Goal: Task Accomplishment & Management: Manage account settings

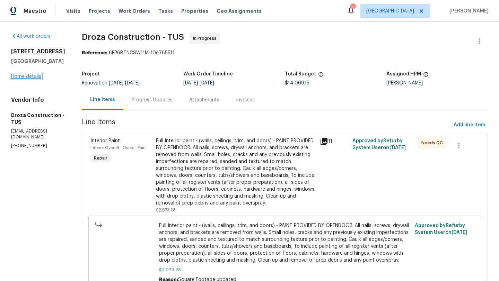
click at [29, 78] on link "Home details" at bounding box center [26, 76] width 30 height 5
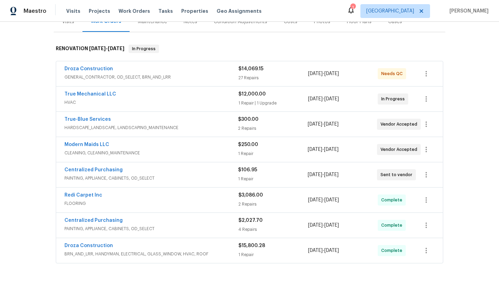
scroll to position [94, 0]
click at [135, 117] on div "True-Blue Services" at bounding box center [151, 119] width 174 height 8
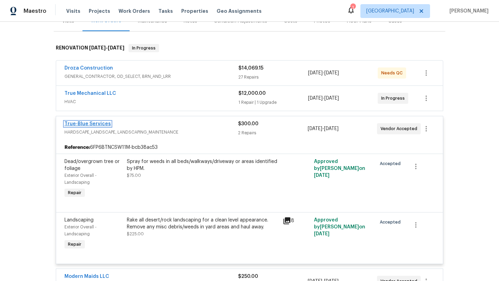
click at [102, 125] on link "True-Blue Services" at bounding box center [87, 124] width 46 height 5
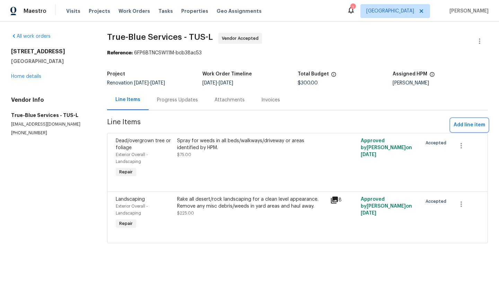
click at [474, 126] on span "Add line item" at bounding box center [469, 125] width 32 height 9
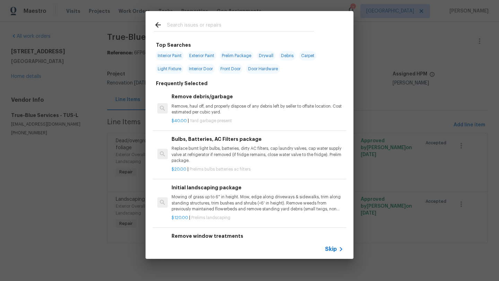
click at [194, 23] on input "text" at bounding box center [240, 26] width 147 height 10
click at [330, 249] on span "Skip" at bounding box center [331, 249] width 12 height 7
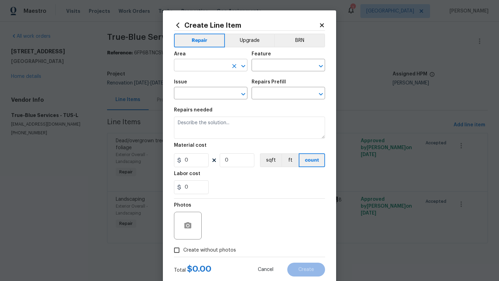
click at [192, 66] on input "text" at bounding box center [201, 66] width 54 height 11
click at [196, 90] on li "Exterior Overall" at bounding box center [210, 92] width 73 height 11
type input "Exterior Overall"
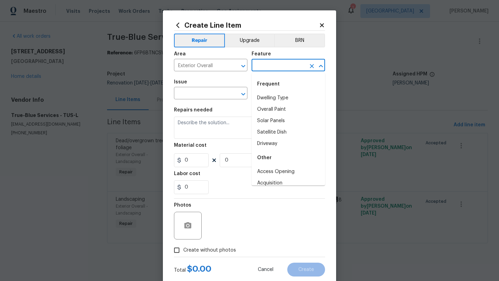
click at [269, 65] on input "text" at bounding box center [278, 66] width 54 height 11
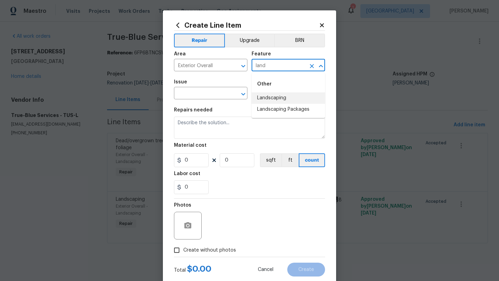
click at [274, 99] on li "Landscaping" at bounding box center [287, 97] width 73 height 11
type input "Landscaping"
click at [175, 99] on input "text" at bounding box center [201, 94] width 54 height 11
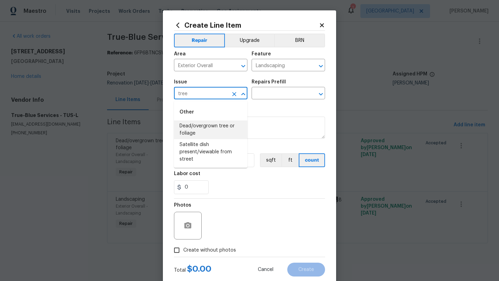
click at [202, 133] on li "Dead/overgrown tree or foliage" at bounding box center [210, 130] width 73 height 19
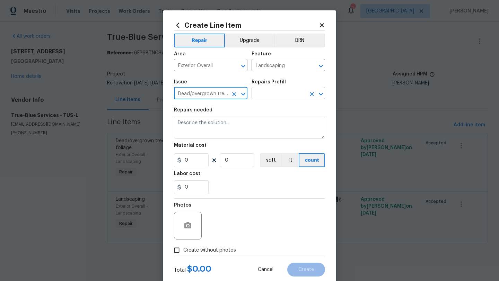
type input "Dead/overgrown tree or foliage"
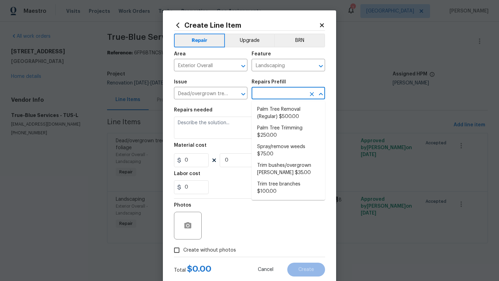
click at [290, 94] on input "text" at bounding box center [278, 94] width 54 height 11
click at [275, 186] on li "Trim tree branches $100.00" at bounding box center [287, 188] width 73 height 19
type input "Trim tree branches $100.00"
type textarea "Trim back overgrown tree branches in contact with home & branches hanging low o…"
type input "100"
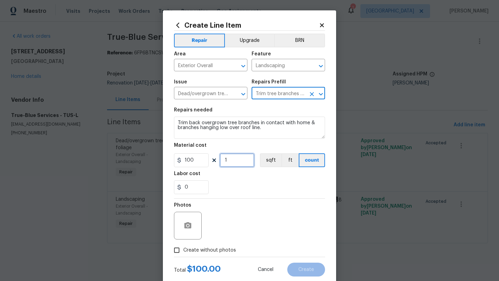
click at [243, 163] on input "1" at bounding box center [237, 160] width 35 height 14
type input "5"
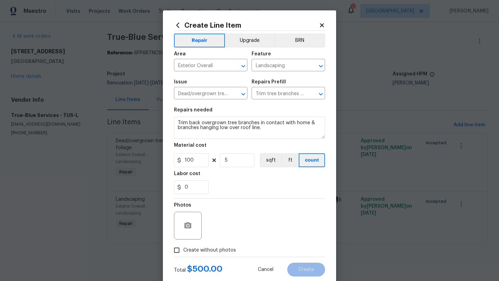
click at [187, 250] on span "Create without photos" at bounding box center [209, 250] width 53 height 7
click at [183, 250] on input "Create without photos" at bounding box center [176, 250] width 13 height 13
checkbox input "true"
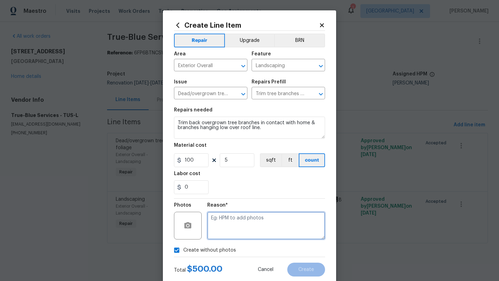
click at [259, 225] on textarea at bounding box center [266, 226] width 118 height 28
type textarea "Tree removal"
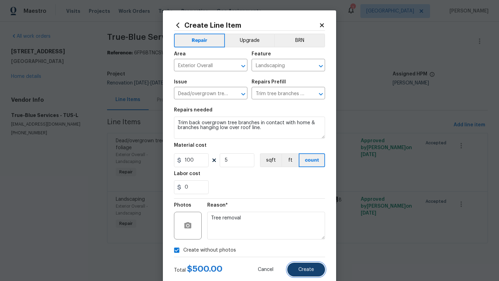
click at [306, 270] on span "Create" at bounding box center [306, 269] width 16 height 5
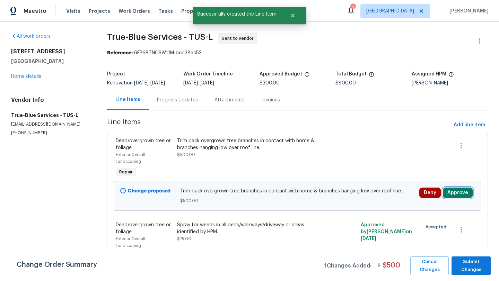
click at [461, 195] on button "Approve" at bounding box center [458, 193] width 30 height 10
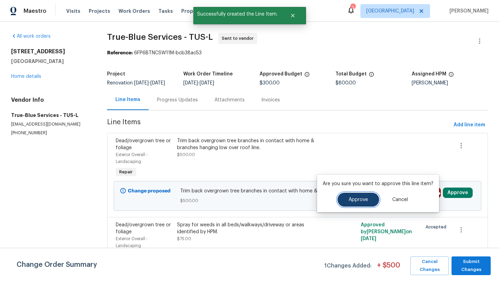
click at [359, 198] on span "Approve" at bounding box center [357, 199] width 19 height 5
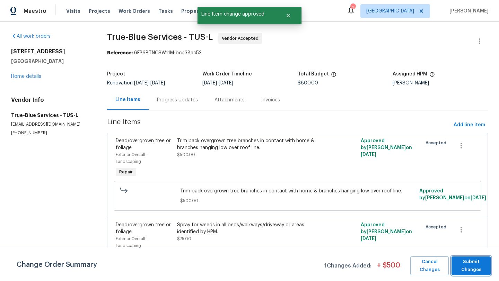
click at [480, 265] on span "Submit Changes" at bounding box center [471, 266] width 32 height 16
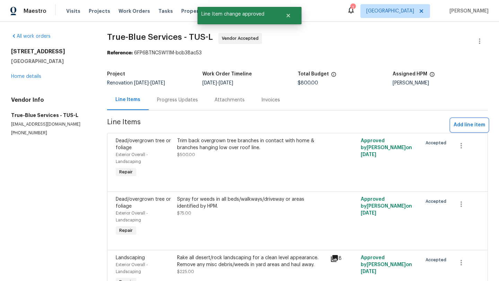
click at [463, 126] on span "Add line item" at bounding box center [469, 125] width 32 height 9
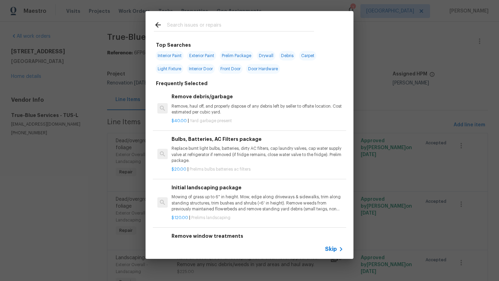
click at [232, 24] on input "text" at bounding box center [240, 26] width 147 height 10
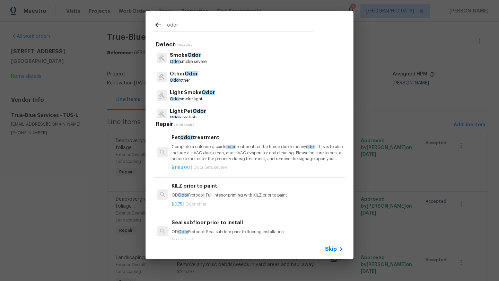
scroll to position [16, 0]
type input "odor"
click at [187, 81] on p "Odor other" at bounding box center [184, 83] width 28 height 6
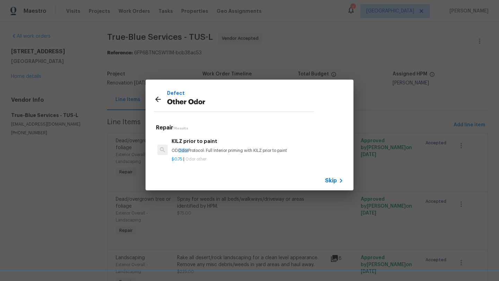
click at [156, 100] on icon at bounding box center [158, 99] width 8 height 8
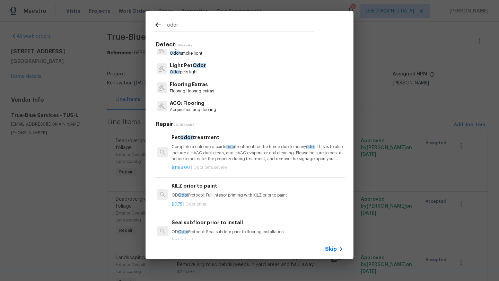
scroll to position [73, 0]
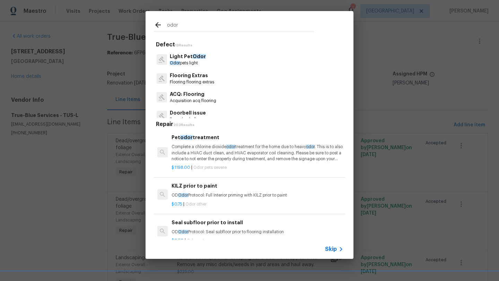
click at [196, 62] on p "Odor pets light" at bounding box center [188, 63] width 36 height 6
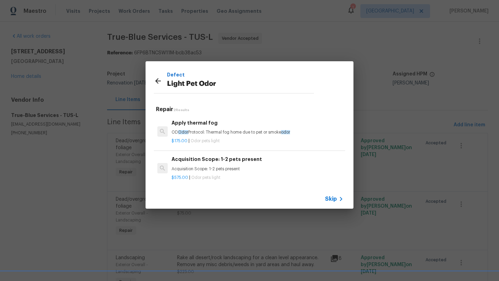
click at [234, 133] on p "OD Odor Protocol: Thermal fog home due to pet or smoke odor" at bounding box center [257, 133] width 172 height 6
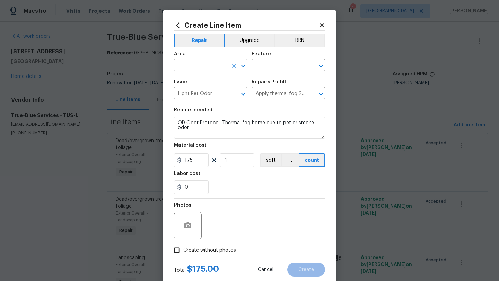
click at [204, 65] on input "text" at bounding box center [201, 66] width 54 height 11
click at [198, 96] on li "Interior Overall" at bounding box center [210, 92] width 73 height 11
type input "Interior Overall"
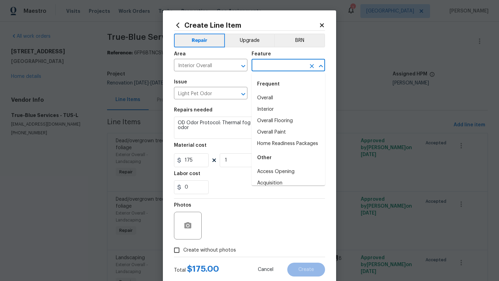
click at [283, 67] on input "text" at bounding box center [278, 66] width 54 height 11
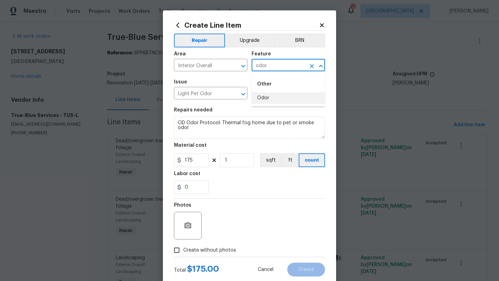
click at [276, 99] on li "Odor" at bounding box center [287, 97] width 73 height 11
type input "Odor"
click at [224, 186] on div "0" at bounding box center [249, 187] width 151 height 14
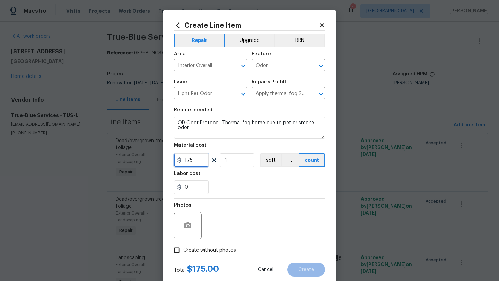
click at [199, 159] on input "175" at bounding box center [191, 160] width 35 height 14
type input "550"
click at [223, 193] on div "0" at bounding box center [249, 187] width 151 height 14
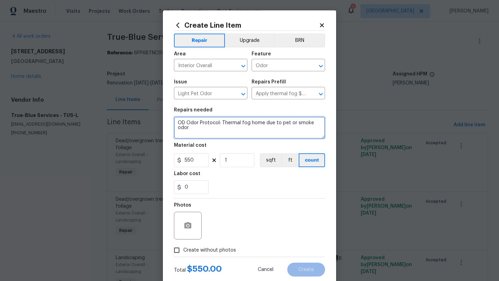
drag, startPoint x: 192, startPoint y: 129, endPoint x: 174, endPoint y: 124, distance: 18.1
click at [174, 124] on textarea "OD Odor Protocol: Thermal fog home due to pet or smoke odor" at bounding box center [249, 128] width 151 height 22
paste textarea "Moderate Odor Removal $500-$550 (Price dependent on Square Footage) This proces…"
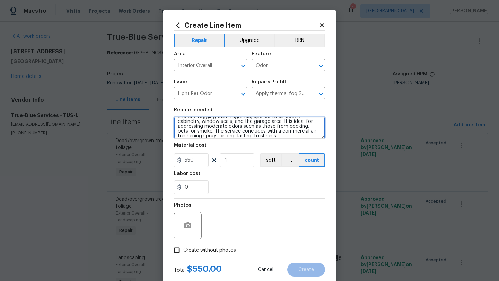
scroll to position [0, 0]
drag, startPoint x: 217, startPoint y: 128, endPoint x: 235, endPoint y: 123, distance: 18.9
click at [234, 123] on textarea "Moderate Odor Removal $500-$550 (Price dependent on Square Footage) This proces…" at bounding box center [249, 128] width 151 height 22
type textarea "Moderate Odor Removal - This process includes both thermal fogging and ULV fogg…"
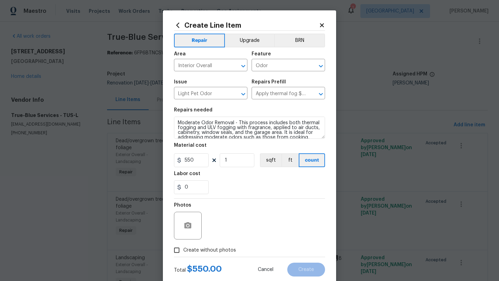
click at [199, 251] on span "Create without photos" at bounding box center [209, 250] width 53 height 7
click at [183, 251] on input "Create without photos" at bounding box center [176, 250] width 13 height 13
checkbox input "true"
click at [234, 242] on div "Reason*" at bounding box center [266, 221] width 118 height 45
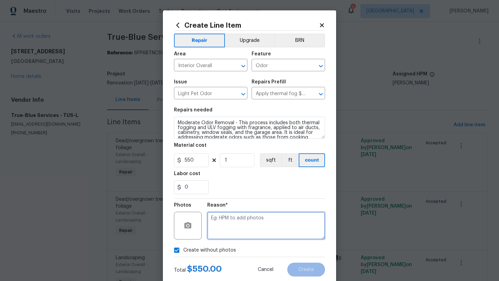
click at [237, 228] on textarea at bounding box center [266, 226] width 118 height 28
type textarea "Odor Treatment"
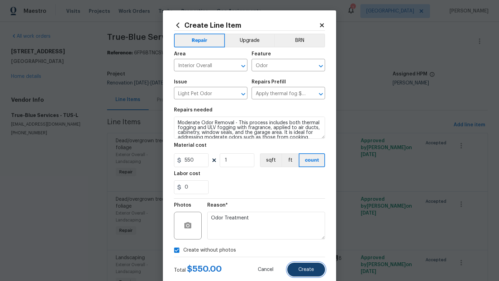
click at [314, 272] on button "Create" at bounding box center [306, 270] width 38 height 14
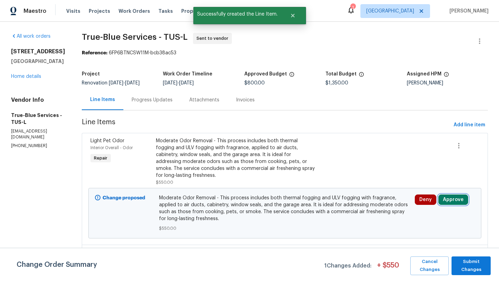
click at [451, 198] on button "Approve" at bounding box center [453, 200] width 30 height 10
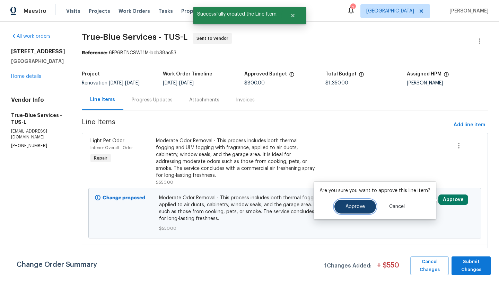
click at [364, 210] on button "Approve" at bounding box center [355, 207] width 42 height 14
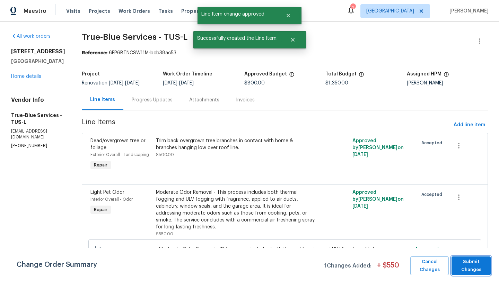
click at [469, 269] on span "Submit Changes" at bounding box center [471, 266] width 32 height 16
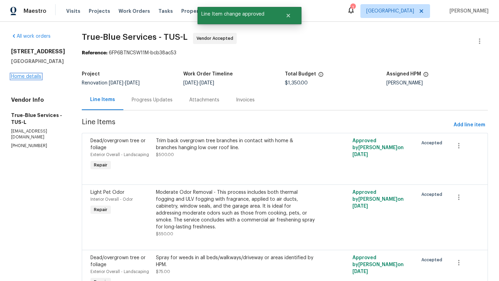
click at [26, 76] on link "Home details" at bounding box center [26, 76] width 30 height 5
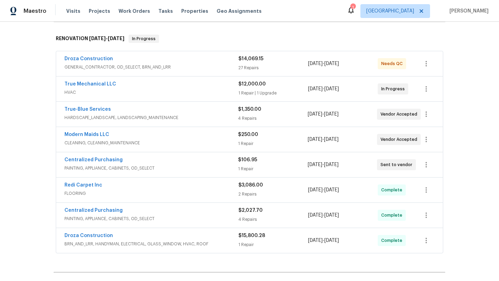
scroll to position [98, 0]
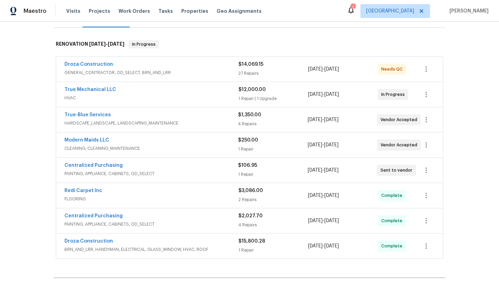
click at [192, 120] on span "HARDSCAPE_LANDSCAPE, LANDSCAPING_MAINTENANCE" at bounding box center [151, 123] width 174 height 7
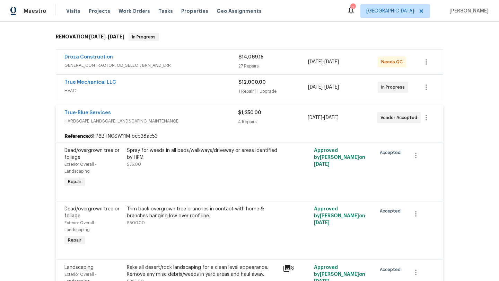
scroll to position [101, 0]
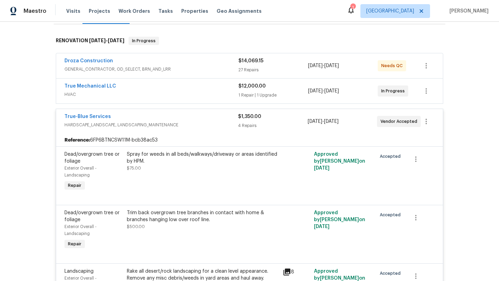
click at [170, 118] on div "True-Blue Services" at bounding box center [151, 117] width 174 height 8
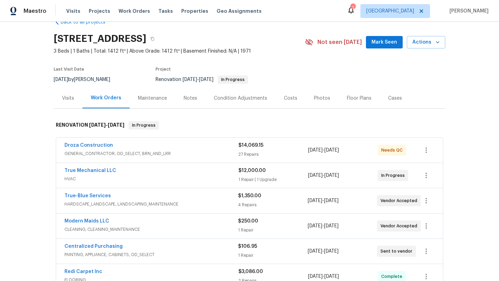
scroll to position [0, 0]
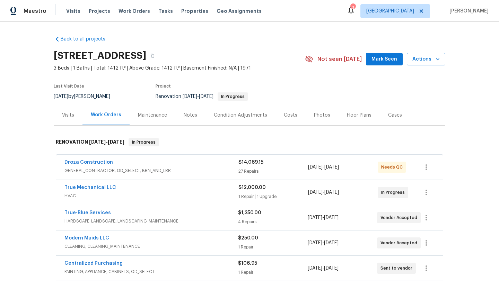
click at [151, 166] on div "Droza Construction" at bounding box center [151, 163] width 174 height 8
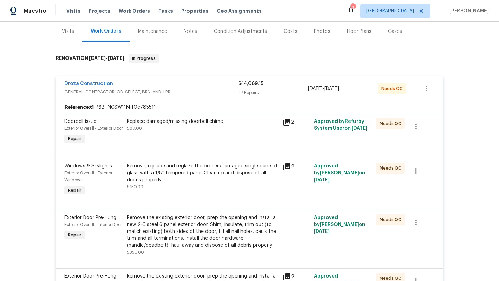
scroll to position [77, 0]
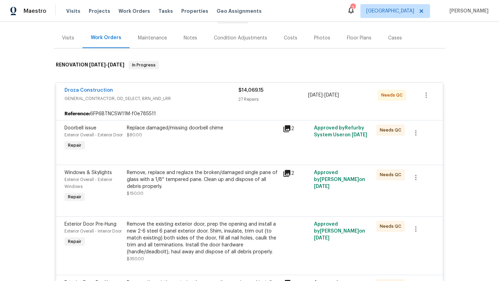
click at [186, 94] on div "Droza Construction" at bounding box center [151, 91] width 174 height 8
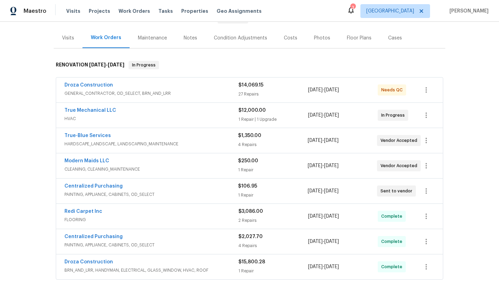
click at [291, 37] on div "Costs" at bounding box center [291, 38] width 14 height 7
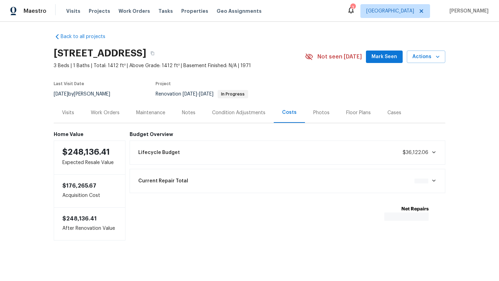
scroll to position [4, 0]
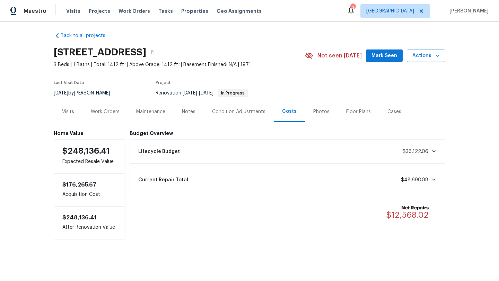
click at [110, 112] on div "Work Orders" at bounding box center [105, 111] width 29 height 7
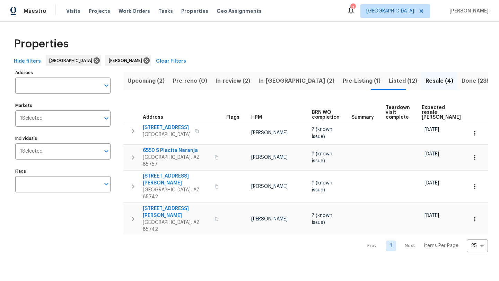
click at [273, 81] on span "In-reno (2)" at bounding box center [296, 81] width 76 height 10
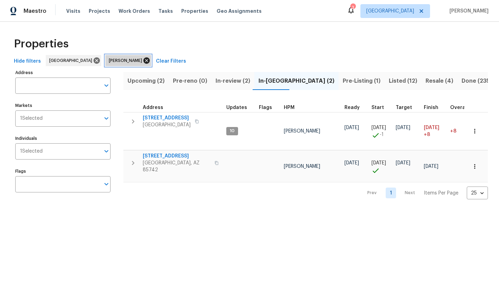
click at [143, 62] on icon at bounding box center [146, 60] width 6 height 6
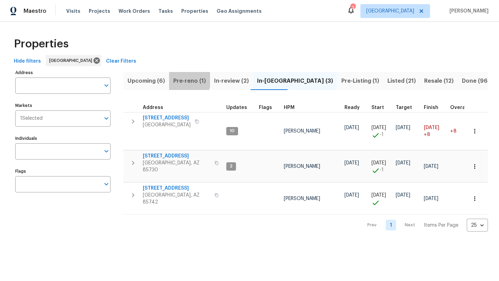
click at [187, 79] on span "Pre-reno (1)" at bounding box center [189, 81] width 33 height 10
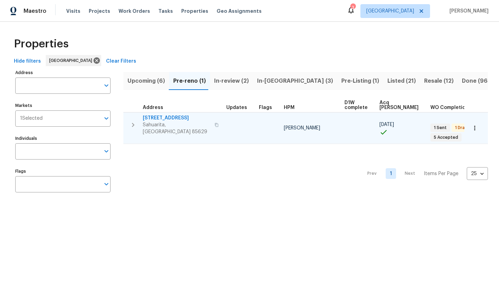
click at [474, 126] on icon "button" at bounding box center [474, 128] width 7 height 7
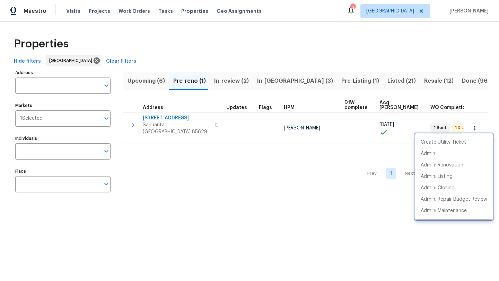
click at [174, 125] on div at bounding box center [249, 140] width 499 height 281
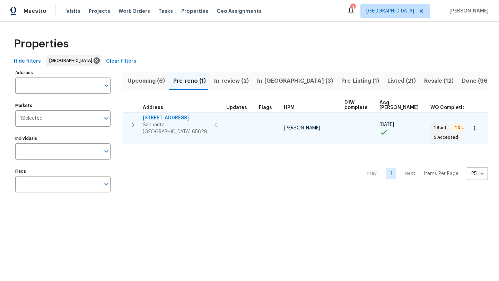
click at [177, 117] on span "14167 S Avenida Zumba" at bounding box center [177, 118] width 68 height 7
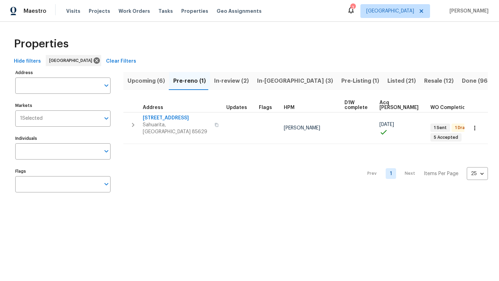
click at [268, 80] on span "In-reno (3)" at bounding box center [295, 81] width 76 height 10
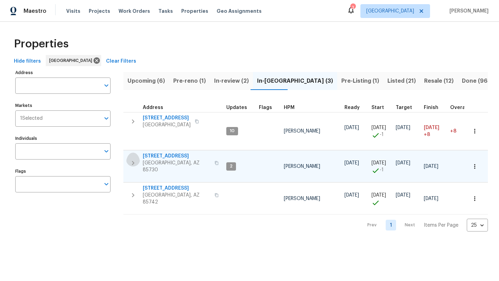
click at [131, 160] on icon "button" at bounding box center [133, 163] width 8 height 8
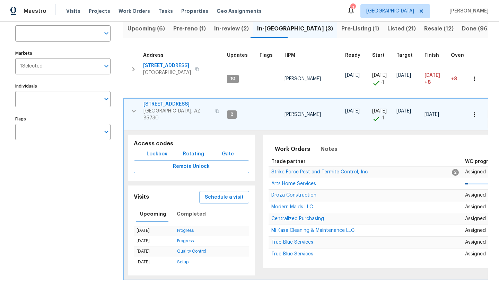
scroll to position [55, 0]
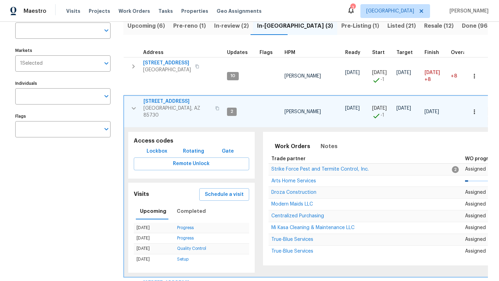
click at [165, 100] on span "8558 E Ruby Dr" at bounding box center [177, 101] width 68 height 7
click at [131, 105] on icon "button" at bounding box center [134, 108] width 8 height 8
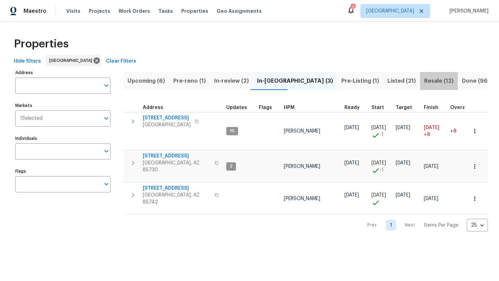
click at [424, 82] on span "Resale (12)" at bounding box center [438, 81] width 29 height 10
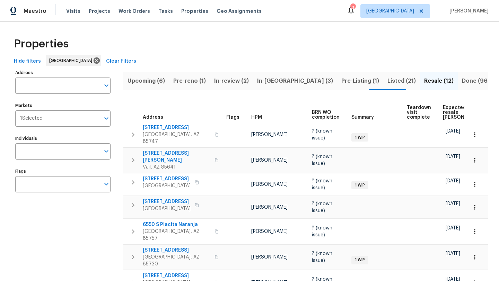
click at [24, 61] on span "Hide filters" at bounding box center [27, 61] width 27 height 9
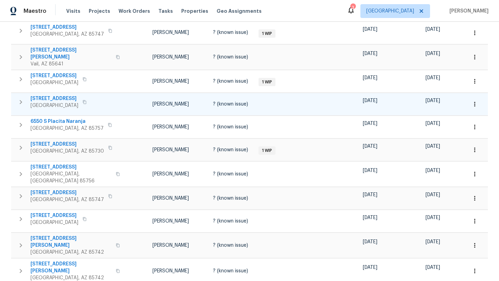
scroll to position [97, 0]
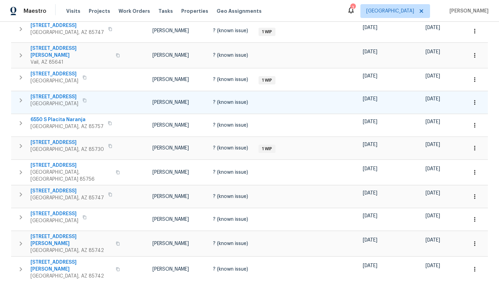
click at [476, 99] on icon "button" at bounding box center [474, 102] width 7 height 7
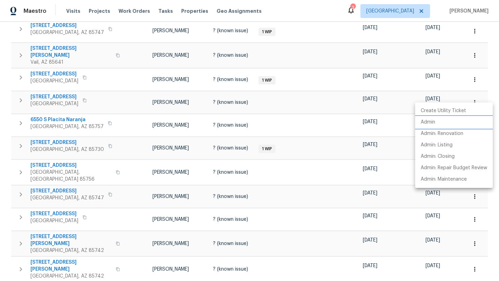
click at [434, 123] on p "Admin" at bounding box center [427, 122] width 15 height 7
click at [240, 75] on div at bounding box center [249, 140] width 499 height 281
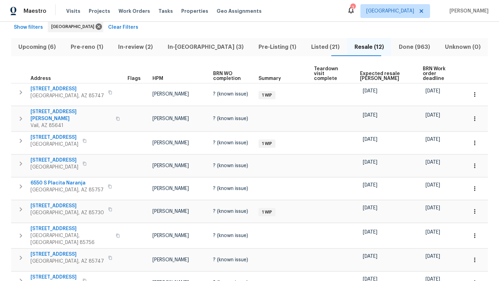
scroll to position [0, 0]
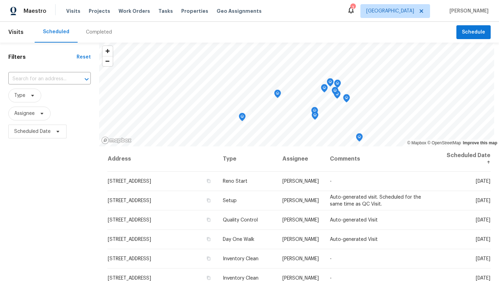
click at [97, 33] on div "Completed" at bounding box center [99, 32] width 26 height 7
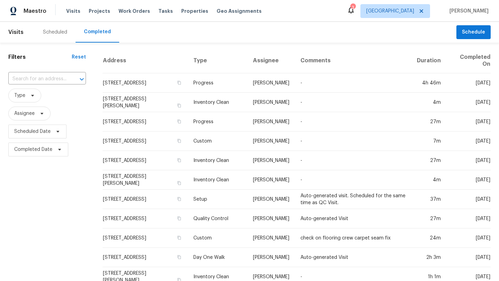
click at [49, 34] on div "Scheduled" at bounding box center [55, 32] width 24 height 7
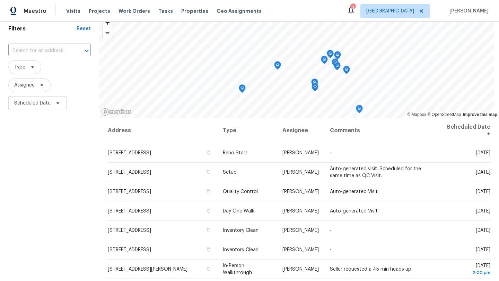
scroll to position [36, 0]
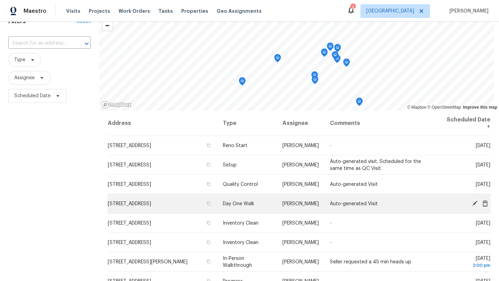
click at [166, 204] on td "[STREET_ADDRESS]" at bounding box center [162, 203] width 110 height 19
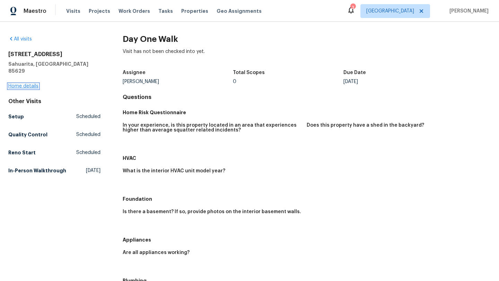
click at [32, 84] on link "Home details" at bounding box center [23, 86] width 30 height 5
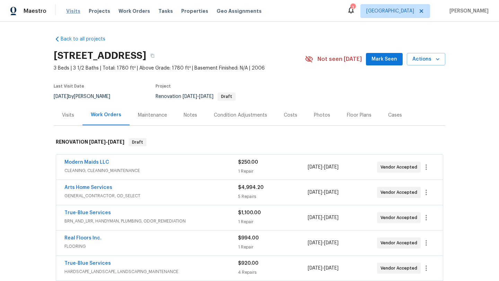
click at [77, 13] on span "Visits" at bounding box center [73, 11] width 14 height 7
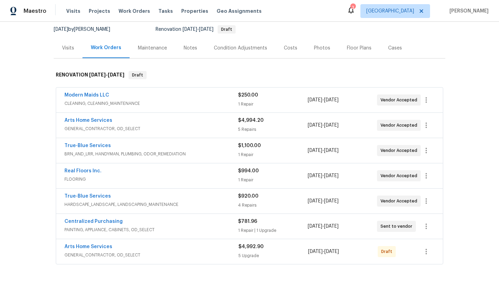
scroll to position [68, 0]
click at [161, 248] on div "Arts Home Services" at bounding box center [151, 247] width 174 height 8
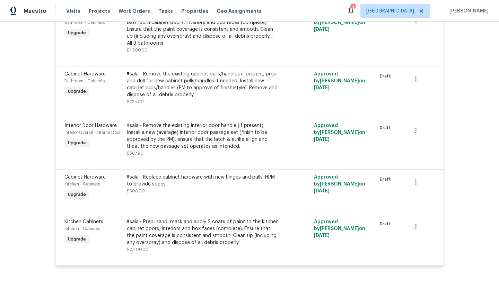
scroll to position [344, 0]
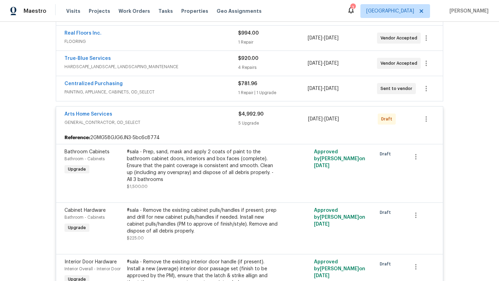
click at [184, 121] on span "GENERAL_CONTRACTOR, OD_SELECT" at bounding box center [151, 122] width 174 height 7
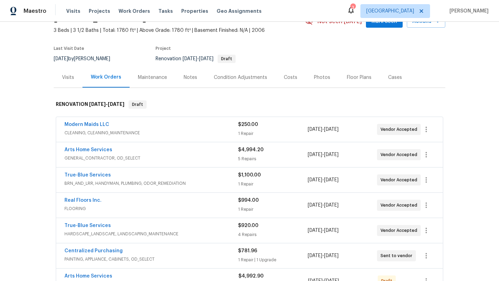
scroll to position [45, 0]
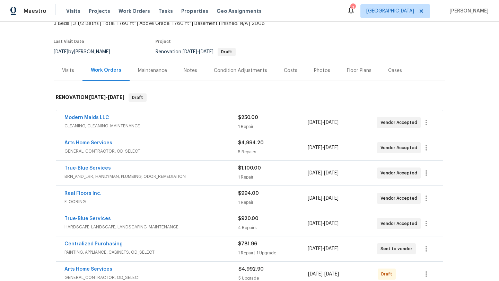
click at [167, 143] on div "Arts Home Services" at bounding box center [151, 144] width 174 height 8
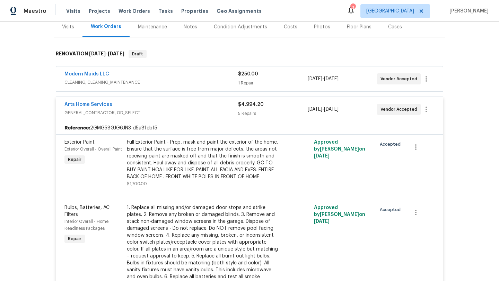
scroll to position [76, 0]
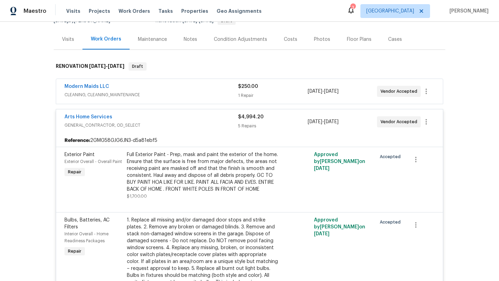
click at [178, 115] on div "Arts Home Services" at bounding box center [151, 118] width 174 height 8
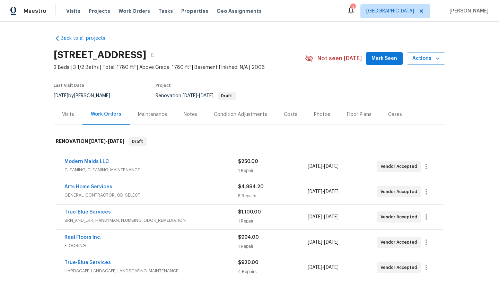
scroll to position [0, 0]
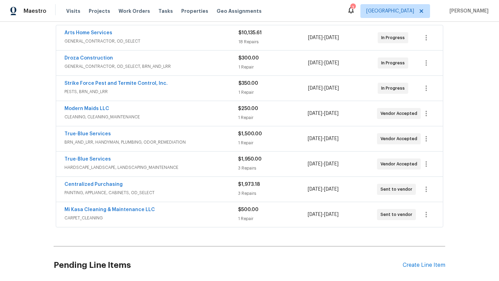
scroll to position [130, 0]
click at [160, 217] on span "CARPET_CLEANING" at bounding box center [151, 217] width 174 height 7
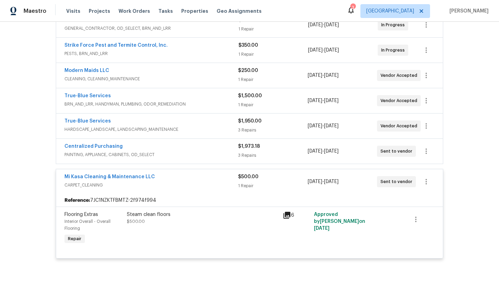
scroll to position [171, 0]
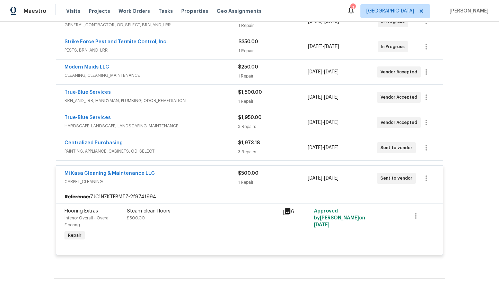
click at [168, 179] on span "CARPET_CLEANING" at bounding box center [151, 181] width 174 height 7
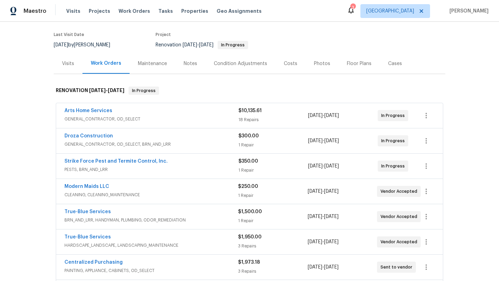
click at [286, 60] on div "Costs" at bounding box center [291, 63] width 14 height 7
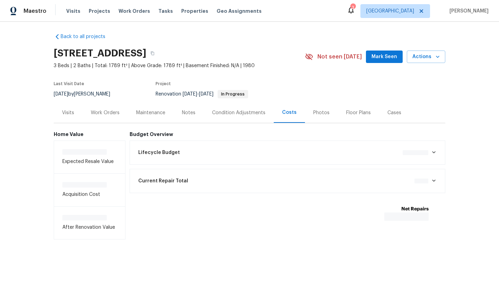
scroll to position [4, 0]
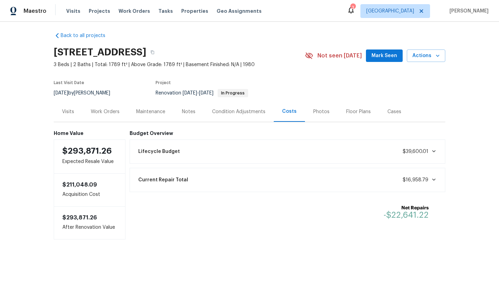
click at [236, 114] on div "Condition Adjustments" at bounding box center [238, 111] width 53 height 7
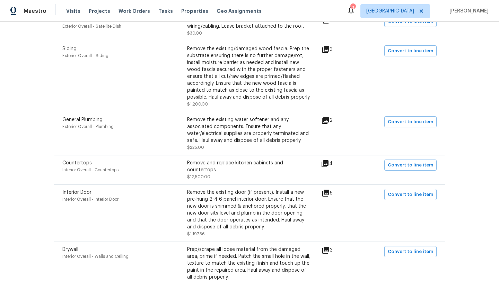
scroll to position [413, 0]
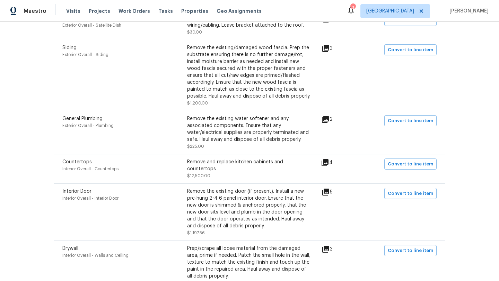
click at [328, 159] on icon at bounding box center [324, 162] width 7 height 7
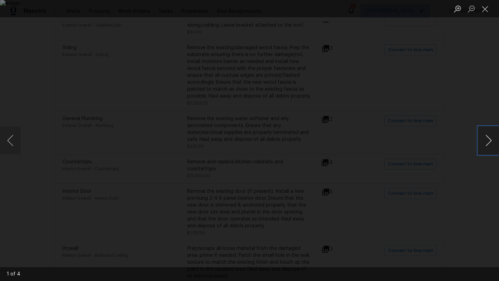
click at [490, 144] on button "Next image" at bounding box center [488, 141] width 21 height 28
click at [490, 143] on button "Next image" at bounding box center [488, 141] width 21 height 28
click at [491, 143] on button "Next image" at bounding box center [488, 141] width 21 height 28
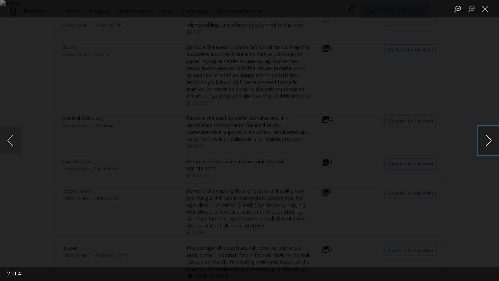
click at [491, 143] on button "Next image" at bounding box center [488, 141] width 21 height 28
click at [461, 140] on div "Lightbox" at bounding box center [249, 140] width 499 height 281
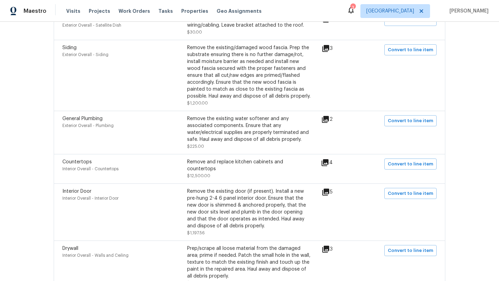
click at [328, 159] on icon at bounding box center [325, 163] width 8 height 8
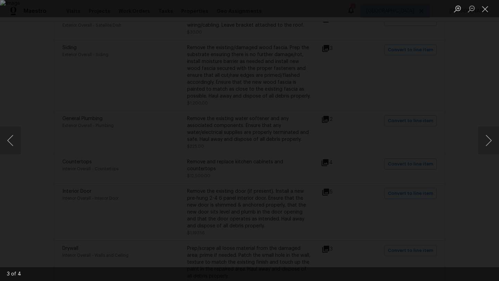
click at [438, 110] on div "Lightbox" at bounding box center [249, 140] width 499 height 281
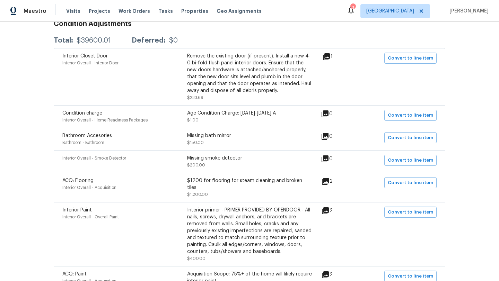
scroll to position [0, 0]
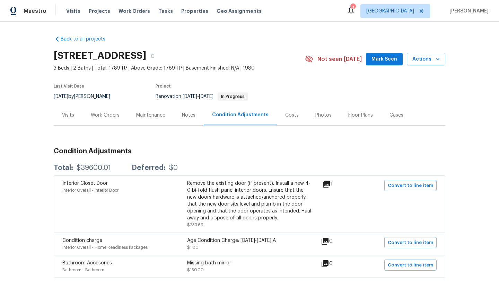
click at [187, 114] on div "Notes" at bounding box center [189, 115] width 14 height 7
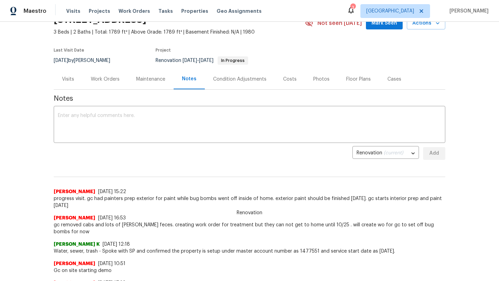
scroll to position [33, 0]
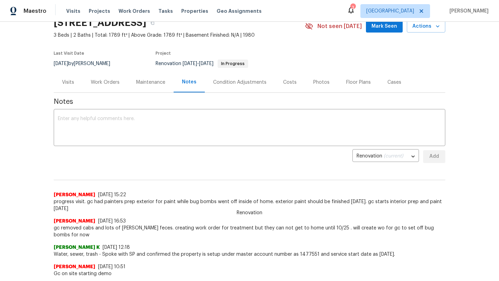
click at [100, 83] on div "Work Orders" at bounding box center [105, 82] width 29 height 7
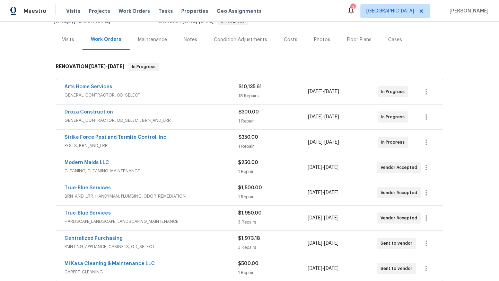
scroll to position [89, 0]
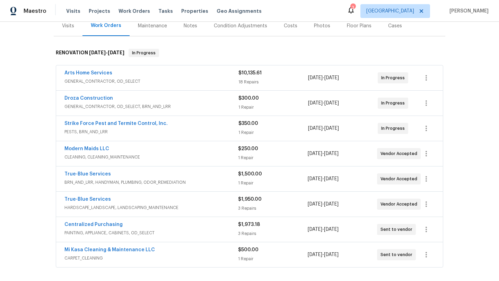
click at [147, 70] on div "Arts Home Services" at bounding box center [151, 74] width 174 height 8
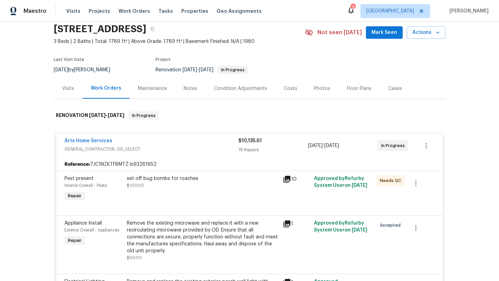
scroll to position [13, 0]
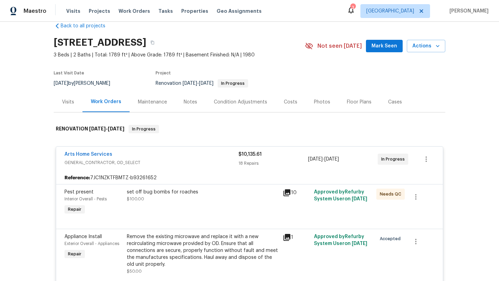
click at [163, 154] on div "Arts Home Services" at bounding box center [151, 155] width 174 height 8
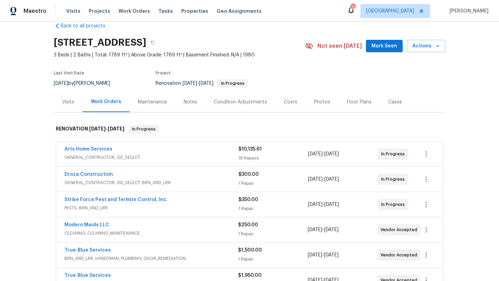
click at [197, 180] on span "GENERAL_CONTRACTOR, OD_SELECT, BRN_AND_LRR" at bounding box center [151, 182] width 174 height 7
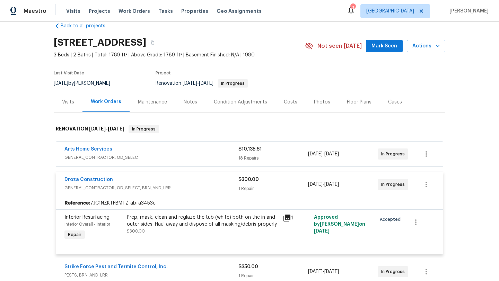
click at [197, 180] on div "Droza Construction" at bounding box center [151, 180] width 174 height 8
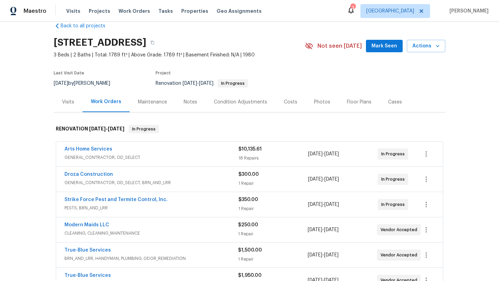
click at [213, 206] on span "PESTS, BRN_AND_LRR" at bounding box center [151, 208] width 174 height 7
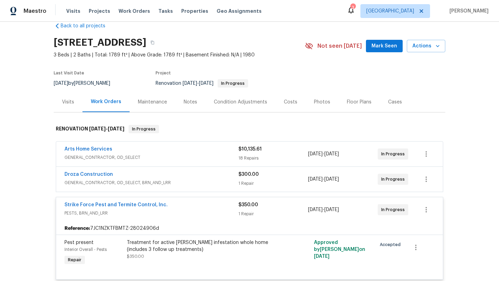
click at [195, 205] on div "Strike Force Pest and Termite Control, Inc." at bounding box center [151, 206] width 174 height 8
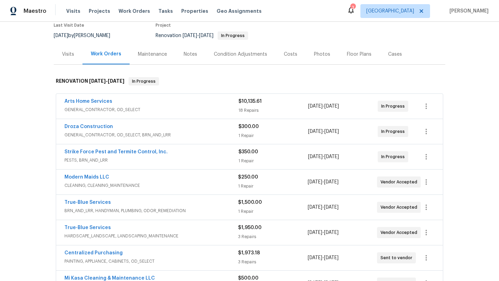
scroll to position [63, 0]
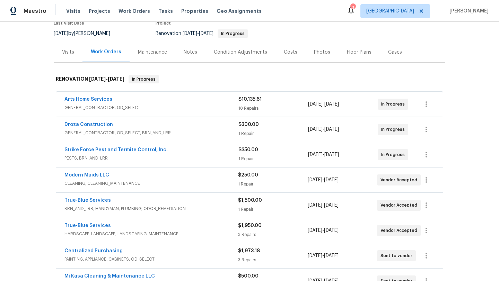
click at [195, 205] on div "True-Blue Services" at bounding box center [151, 201] width 174 height 8
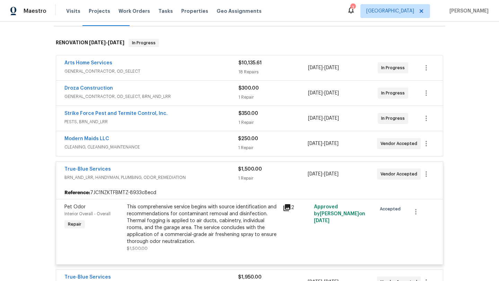
scroll to position [110, 0]
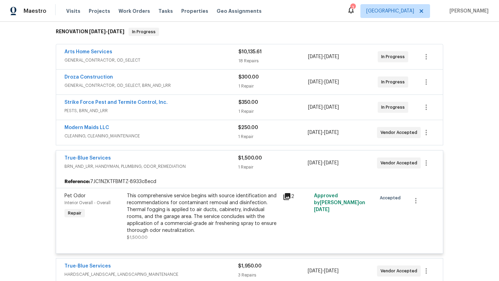
click at [287, 197] on icon at bounding box center [286, 196] width 7 height 7
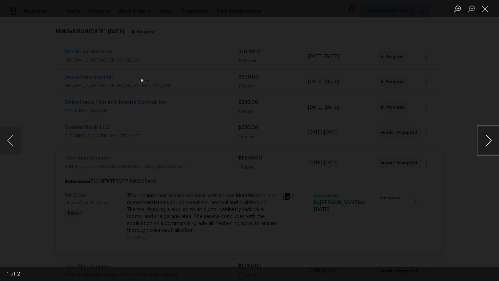
click at [489, 138] on button "Next image" at bounding box center [488, 141] width 21 height 28
click at [460, 159] on div "Lightbox" at bounding box center [249, 140] width 499 height 281
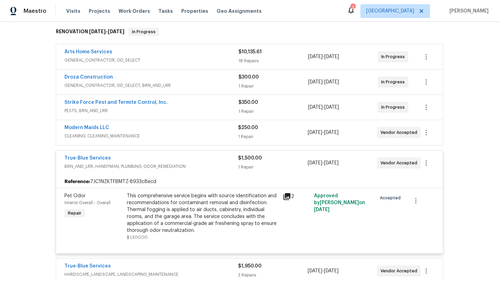
click at [177, 158] on div "True-Blue Services" at bounding box center [151, 159] width 174 height 8
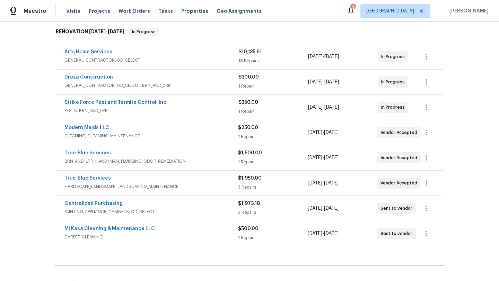
click at [198, 181] on div "True-Blue Services" at bounding box center [151, 179] width 174 height 8
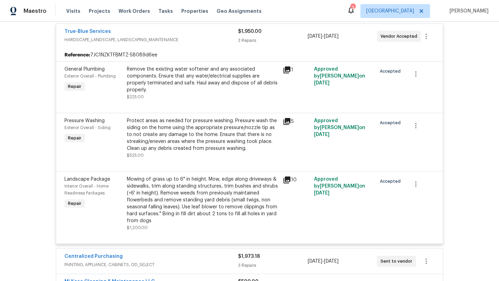
scroll to position [263, 0]
click at [178, 32] on div "True-Blue Services" at bounding box center [151, 32] width 174 height 8
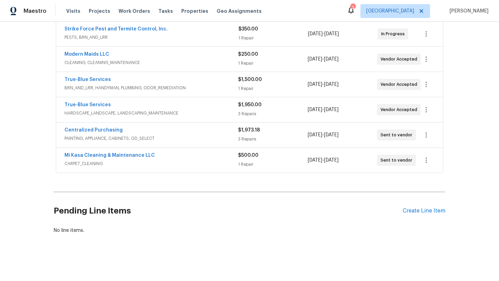
scroll to position [0, 0]
